Goal: Task Accomplishment & Management: Manage account settings

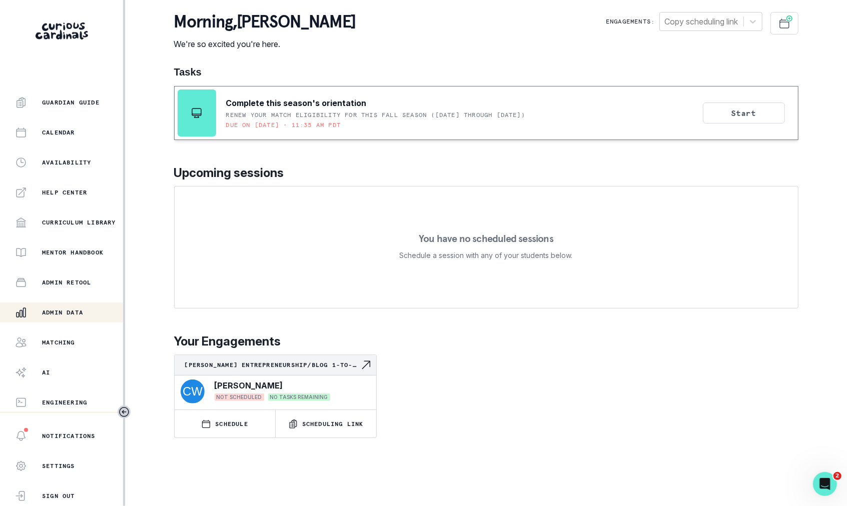
click at [70, 312] on p "Admin Data" at bounding box center [62, 313] width 41 height 8
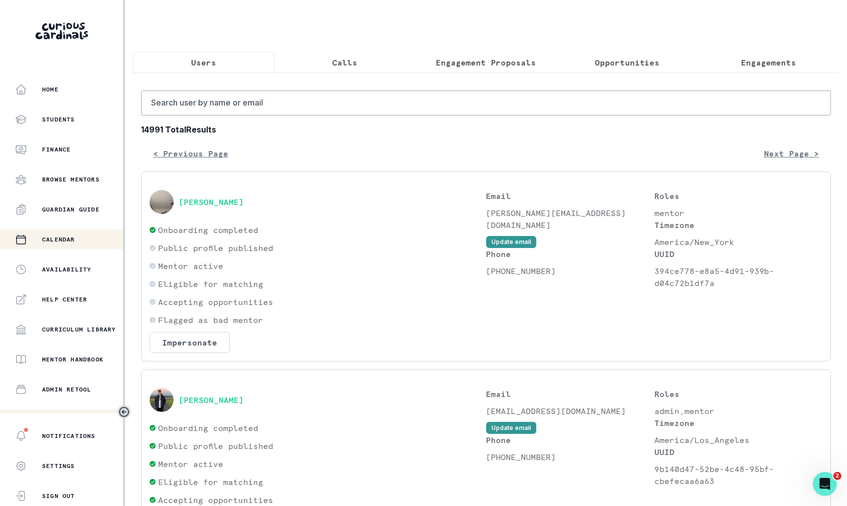
scroll to position [107, 0]
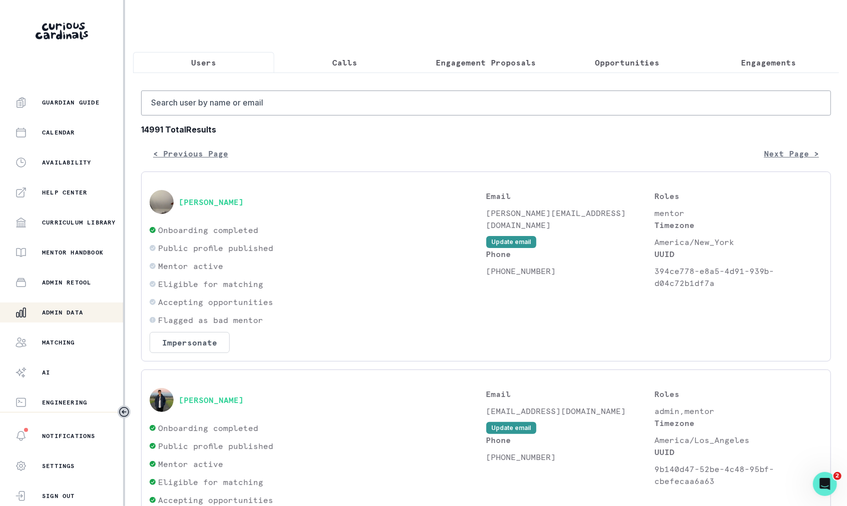
click at [517, 69] on button "Engagement Proposals" at bounding box center [485, 62] width 141 height 21
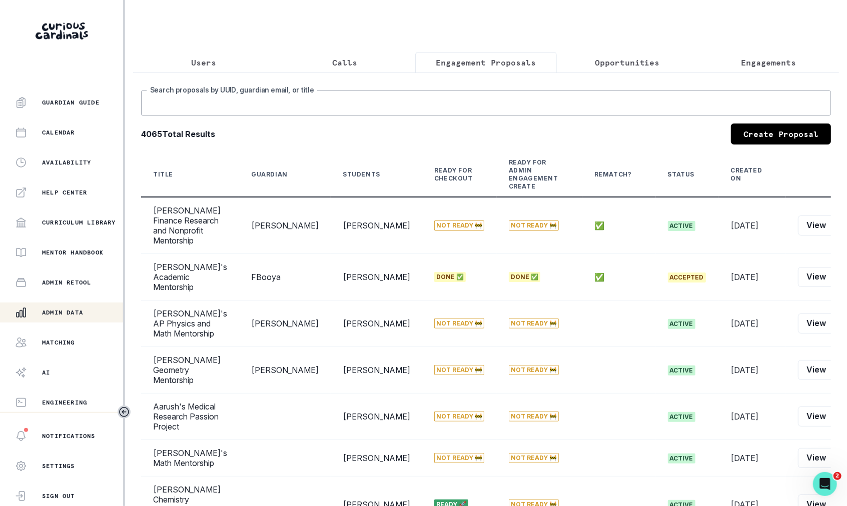
click at [509, 106] on input "Search proposals by UUID, guardian email, or title" at bounding box center [486, 103] width 690 height 25
type input "tess"
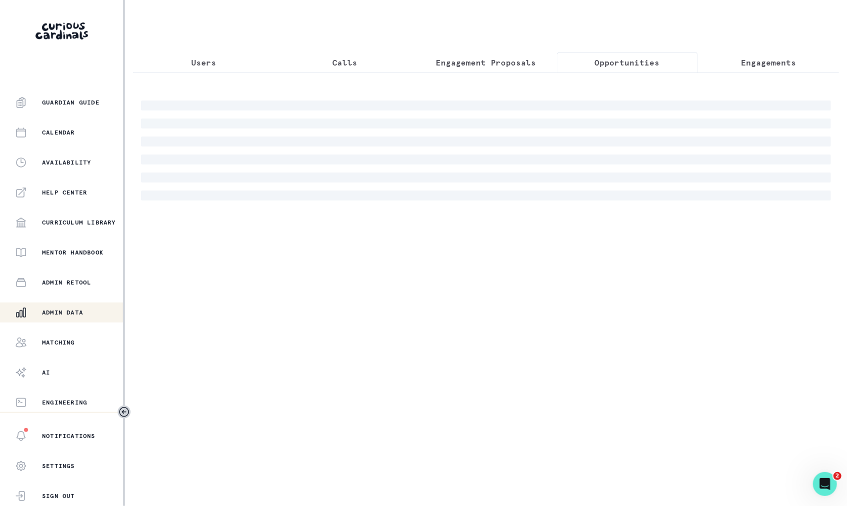
click at [616, 70] on button "Opportunities" at bounding box center [627, 62] width 141 height 21
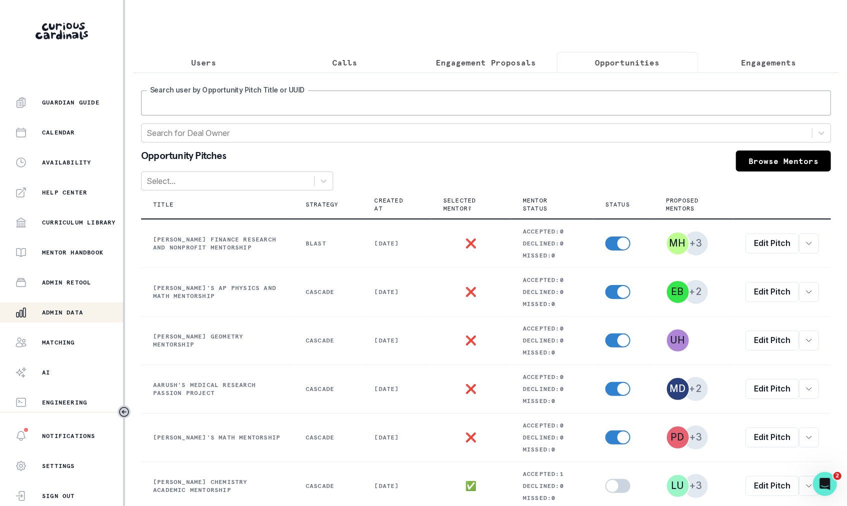
click at [561, 107] on input "Search user by Opportunity Pitch Title or UUID" at bounding box center [486, 103] width 690 height 25
type input "tess"
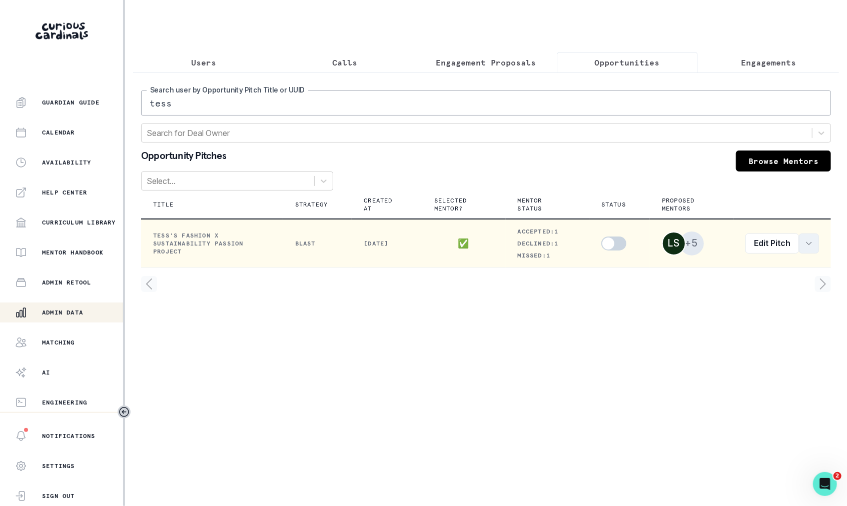
click at [811, 242] on icon "row menu" at bounding box center [809, 244] width 8 height 8
click at [755, 283] on button "View / Edit Acceptance Messages" at bounding box center [750, 285] width 136 height 16
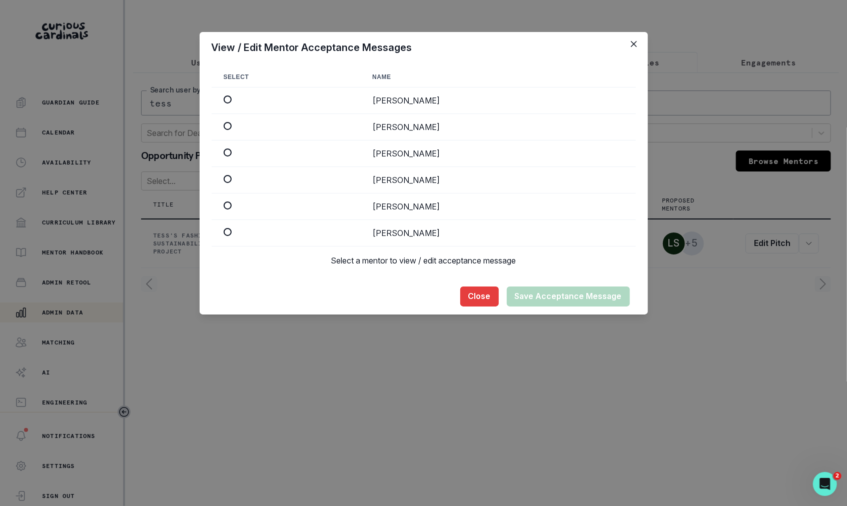
click at [226, 97] on span at bounding box center [228, 100] width 8 height 8
click at [224, 100] on input "radio" at bounding box center [223, 100] width 1 height 1
radio input "true"
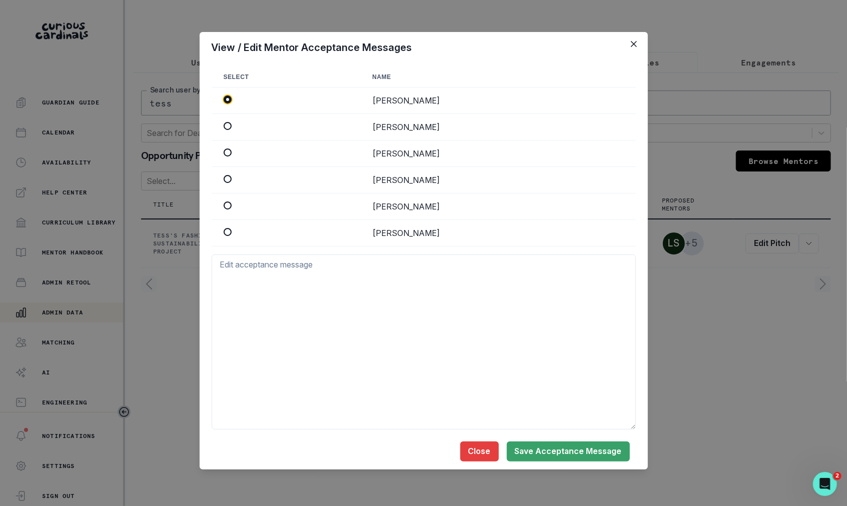
click at [228, 128] on span at bounding box center [228, 126] width 8 height 8
click at [224, 127] on input "radio" at bounding box center [223, 126] width 1 height 1
radio input "true"
radio input "false"
click at [227, 152] on span at bounding box center [228, 153] width 8 height 8
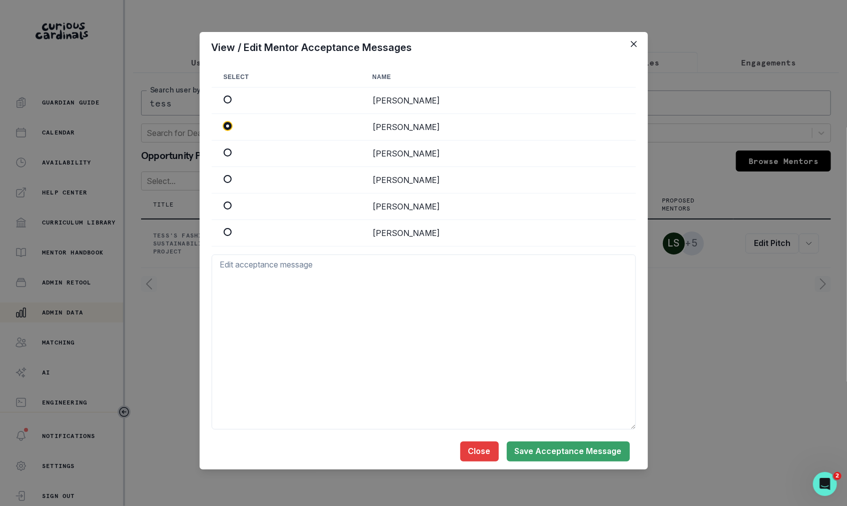
click at [224, 153] on input "radio" at bounding box center [223, 153] width 1 height 1
radio input "true"
radio input "false"
type textarea "Hi there! I’m Arden. I’m a writer and recent Yale grad with a background in Cog…"
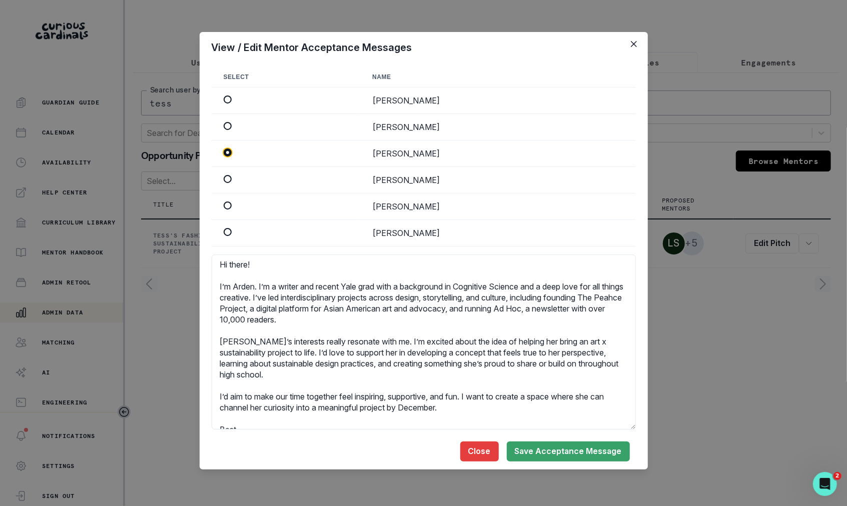
click at [305, 175] on div at bounding box center [286, 180] width 125 height 10
click at [225, 183] on div at bounding box center [286, 180] width 125 height 10
click at [226, 181] on span at bounding box center [228, 179] width 8 height 8
click at [224, 180] on input "radio" at bounding box center [223, 179] width 1 height 1
radio input "true"
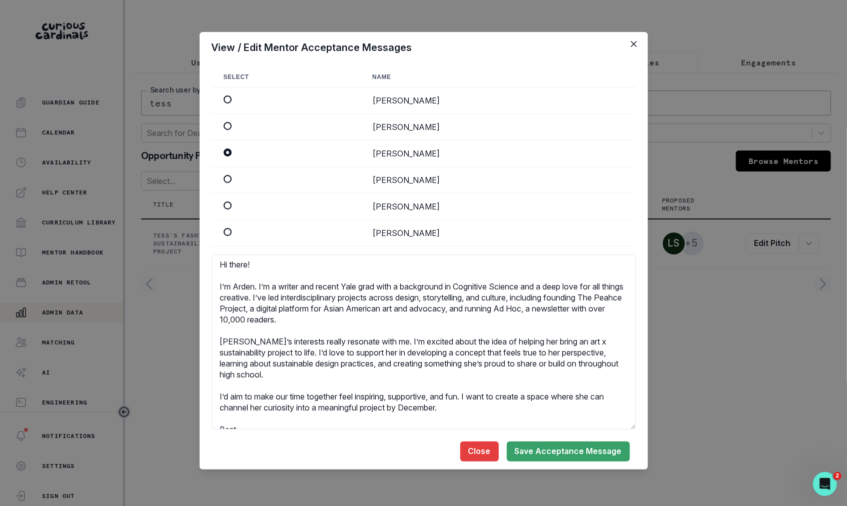
radio input "false"
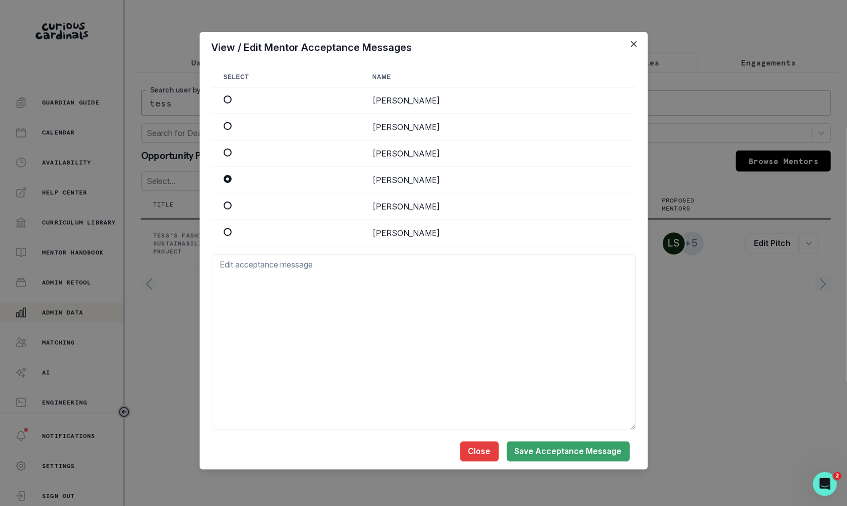
click at [228, 200] on td at bounding box center [286, 207] width 149 height 27
click at [228, 211] on td at bounding box center [286, 207] width 149 height 27
click at [229, 207] on span at bounding box center [228, 206] width 8 height 8
click at [224, 206] on input "radio" at bounding box center [223, 206] width 1 height 1
radio input "true"
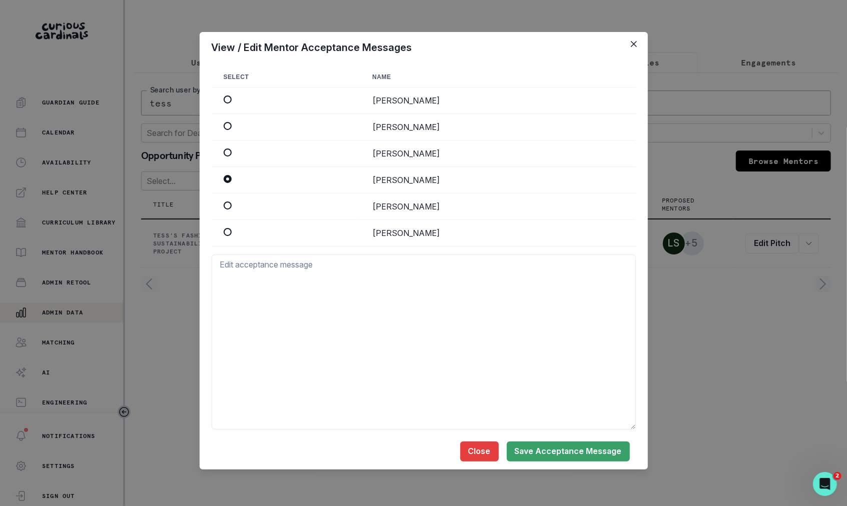
radio input "false"
click at [229, 233] on span at bounding box center [228, 232] width 8 height 8
click at [224, 233] on input "radio" at bounding box center [223, 232] width 1 height 1
radio input "true"
radio input "false"
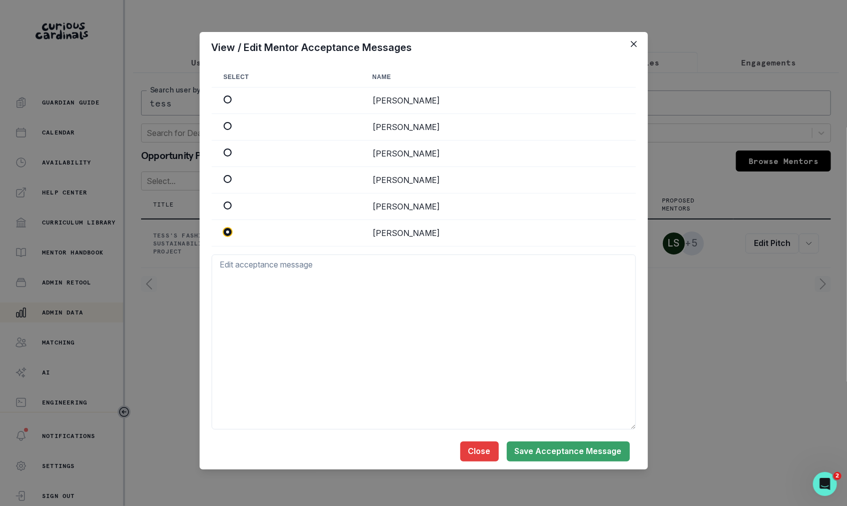
click at [802, 338] on div "View / Edit Mentor Acceptance Messages Select Name [PERSON_NAME] [PERSON_NAME] …" at bounding box center [423, 253] width 847 height 506
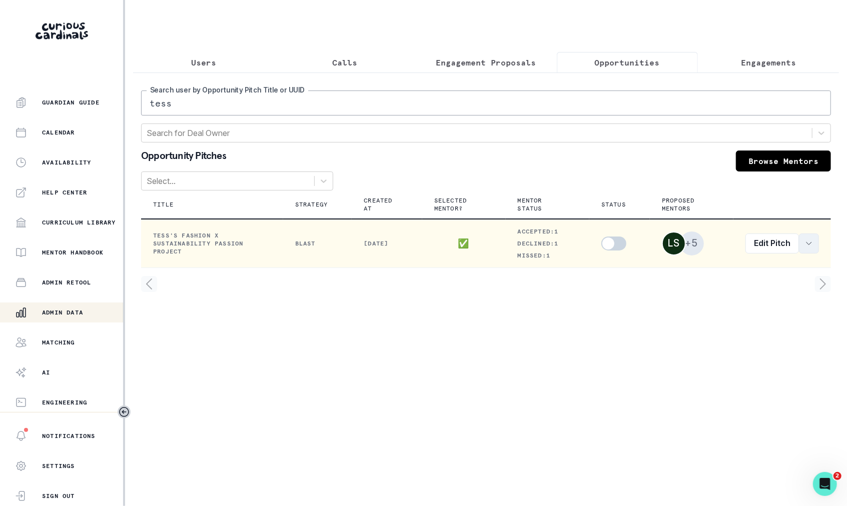
click at [806, 241] on icon "row menu" at bounding box center [809, 244] width 8 height 8
click at [781, 274] on button "View order" at bounding box center [750, 269] width 136 height 16
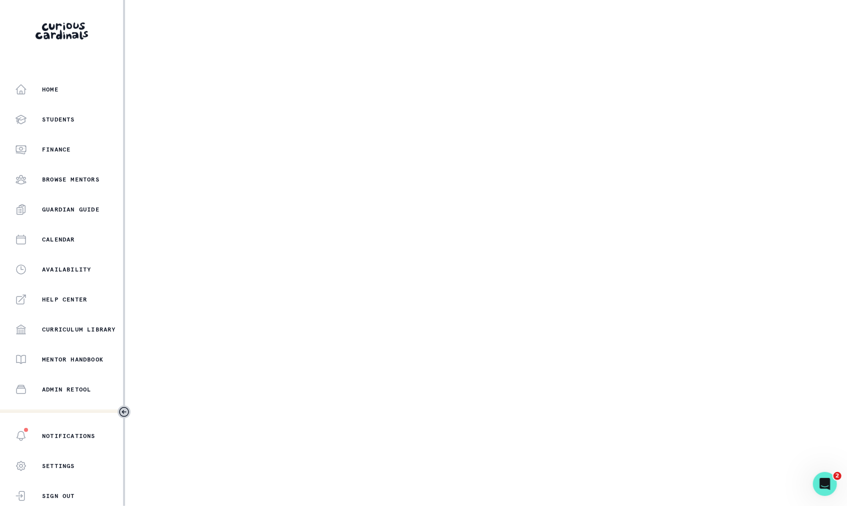
select select "5dcde038-cb98-49d9-8119-499a098a35d2"
select select "6591dae9-db86-4757-ab20-aa92a4164755"
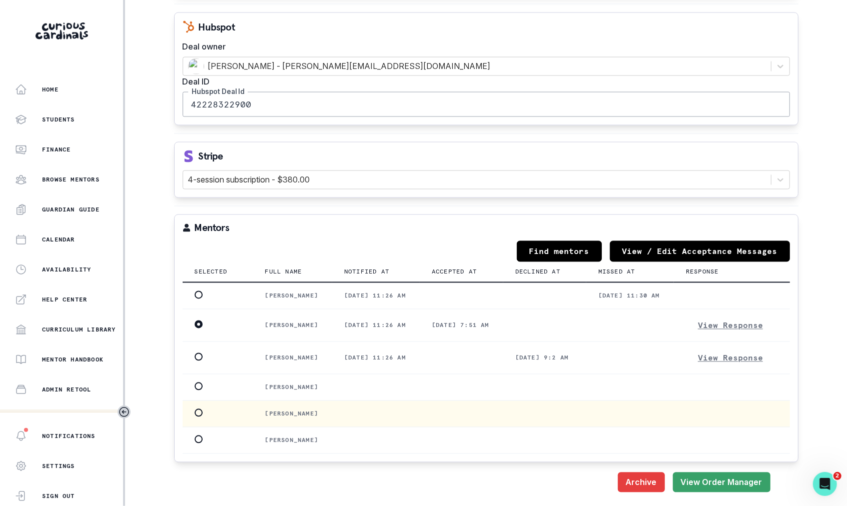
scroll to position [1265, 0]
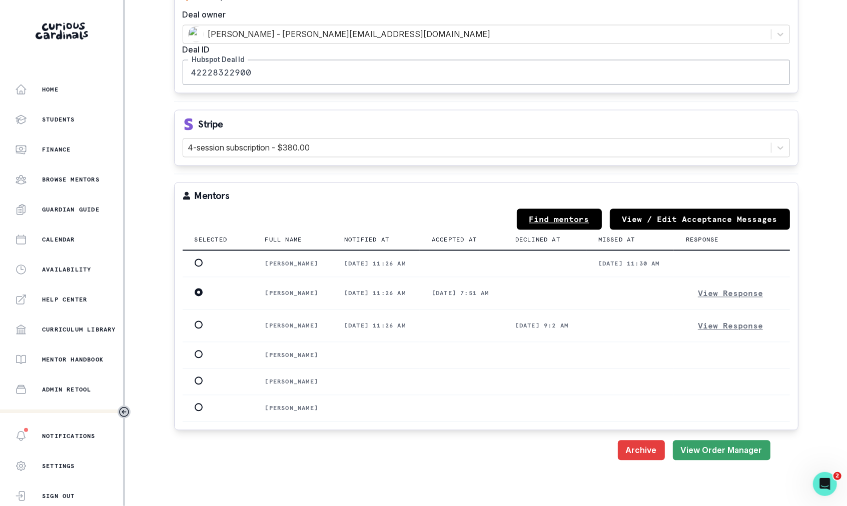
click at [584, 209] on link "Find mentors" at bounding box center [559, 219] width 85 height 21
